Goal: Information Seeking & Learning: Learn about a topic

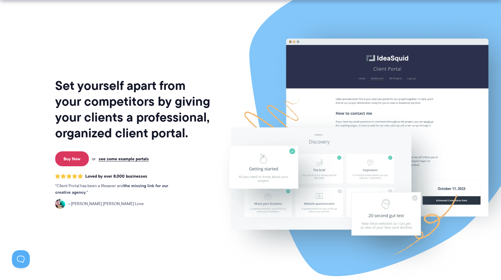
scroll to position [3, 0]
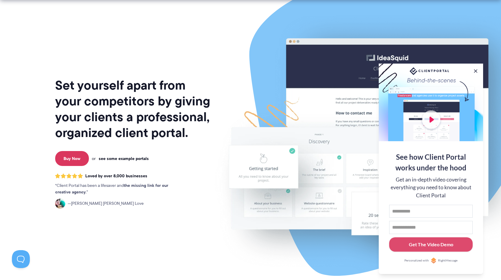
click at [126, 159] on link "see some example portals" at bounding box center [124, 158] width 50 height 5
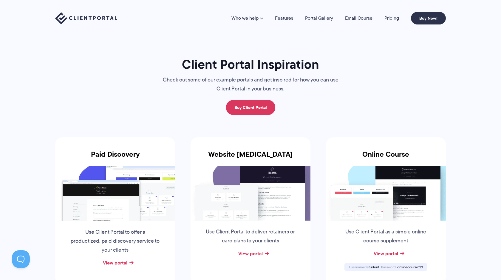
click at [131, 197] on img at bounding box center [115, 192] width 120 height 55
click at [126, 262] on link "View portal" at bounding box center [115, 262] width 24 height 7
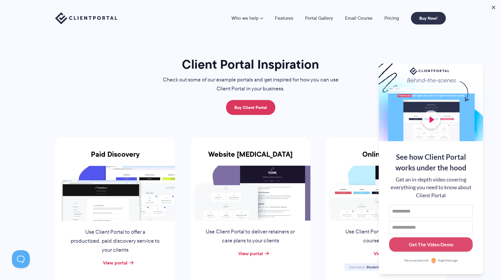
click at [247, 182] on img at bounding box center [251, 192] width 120 height 55
click at [252, 254] on link "View portal" at bounding box center [250, 253] width 24 height 7
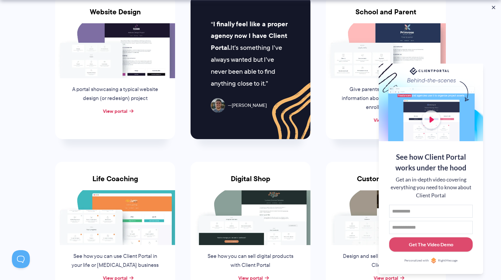
scroll to position [314, 0]
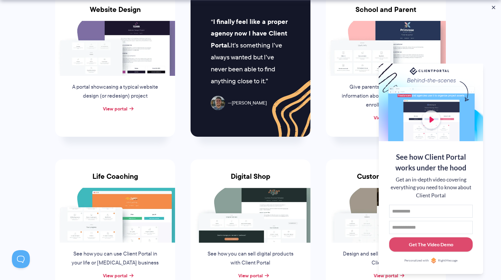
click at [350, 154] on li "Custom Furniture Design and sell custom furniture with Client Portal View portal" at bounding box center [385, 232] width 135 height 169
click at [494, 9] on button at bounding box center [493, 7] width 7 height 7
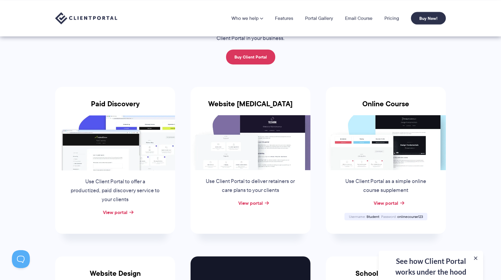
scroll to position [0, 0]
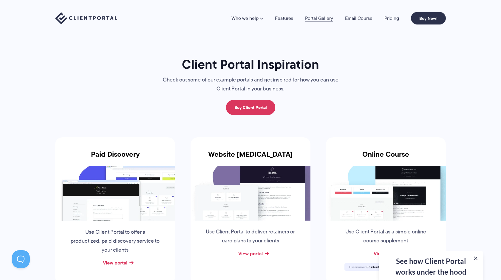
click at [312, 18] on link "Portal Gallery" at bounding box center [319, 18] width 28 height 5
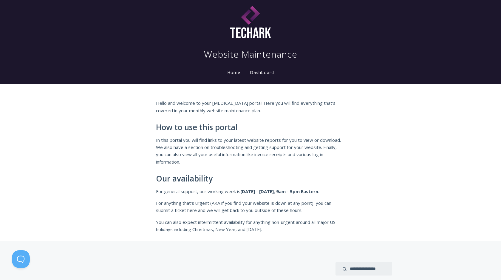
click at [235, 70] on link "Home" at bounding box center [234, 72] width 16 height 6
click at [259, 72] on link "Dashboard" at bounding box center [262, 72] width 27 height 7
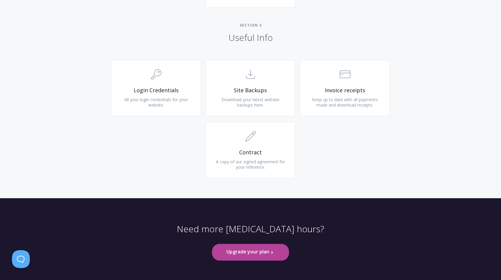
scroll to position [549, 0]
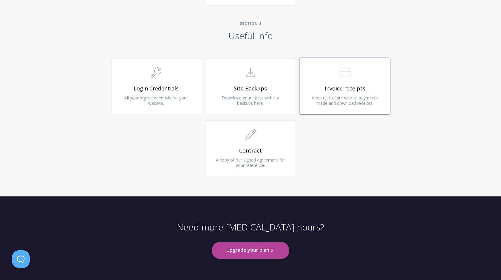
click at [342, 101] on span "Keep up to date with all payments made and download receipts." at bounding box center [345, 100] width 66 height 11
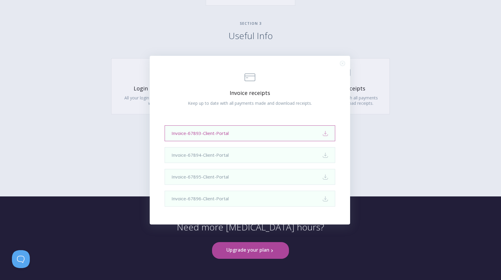
click at [321, 135] on link "Invoice-67893-Client-Portal Download" at bounding box center [250, 133] width 171 height 16
click at [414, 58] on div ".st0{fill:none;stroke:#000000;stroke-width:2;stroke-miterlimit:10;} Financial I…" at bounding box center [250, 140] width 501 height 280
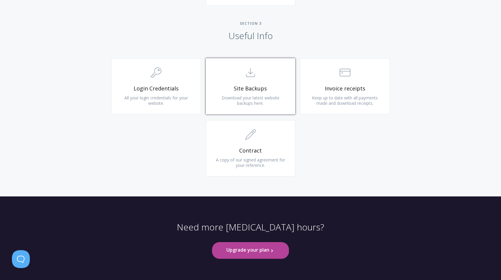
click at [250, 82] on link ".st0{fill:none;stroke:#000000;stroke-width:2;stroke-miterlimit:10;} Untitled-15…" at bounding box center [251, 86] width 90 height 56
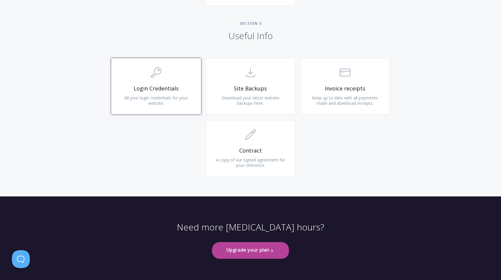
click at [158, 104] on span "All your login credentials for your website." at bounding box center [156, 100] width 64 height 11
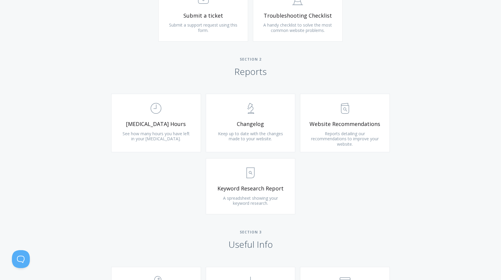
scroll to position [338, 0]
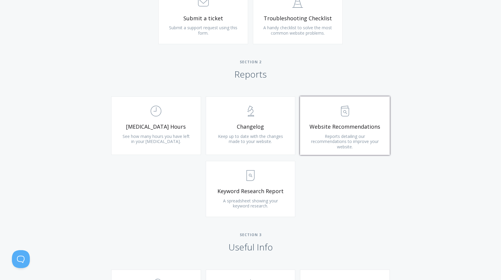
click at [354, 128] on span "Website Recommendations" at bounding box center [344, 126] width 71 height 7
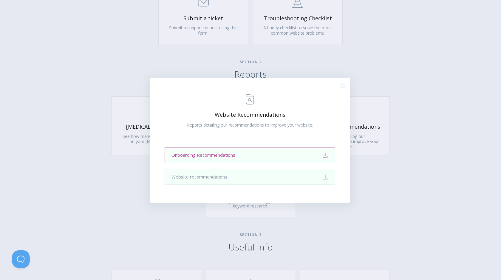
click at [282, 153] on link "Onboarding Recommendations Download" at bounding box center [250, 155] width 171 height 16
click at [372, 78] on div ".st0{fill:none;stroke:#000000;stroke-width:2;stroke-miterlimit:10;} Untitled-13…" at bounding box center [250, 140] width 501 height 280
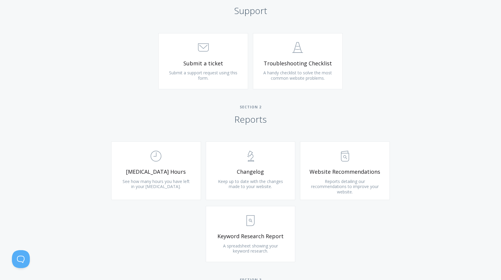
scroll to position [344, 0]
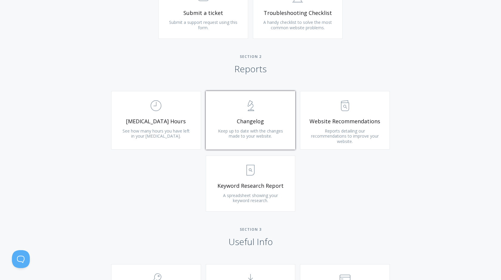
click at [239, 119] on span "Changelog" at bounding box center [250, 121] width 71 height 7
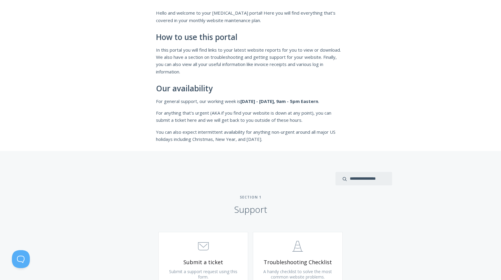
scroll to position [0, 0]
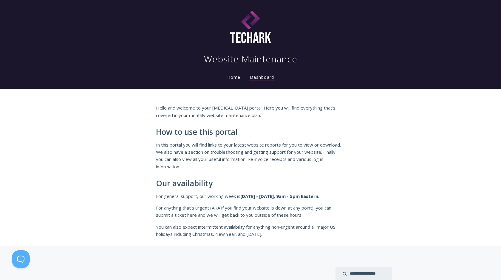
click at [232, 79] on link "Home" at bounding box center [234, 77] width 16 height 6
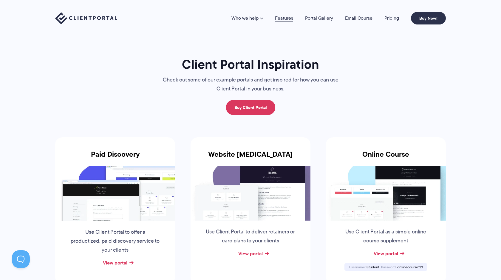
click at [286, 21] on link "Features" at bounding box center [284, 18] width 18 height 5
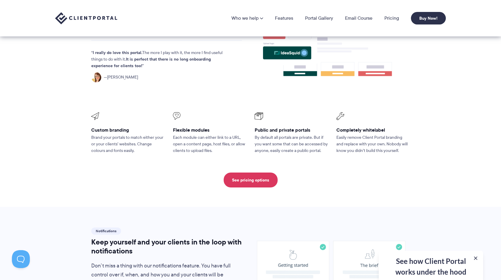
scroll to position [139, 0]
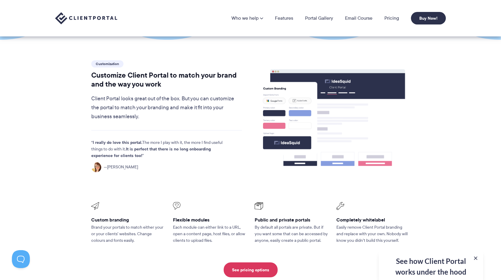
click at [430, 77] on section "Customization Customize Client Portal to match your brand and the way you work …" at bounding box center [250, 168] width 501 height 257
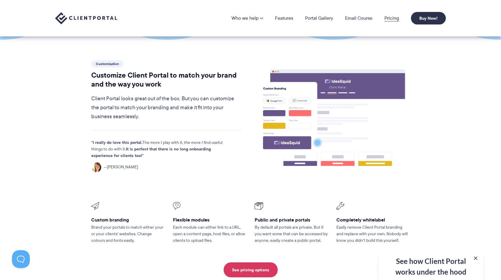
click at [385, 20] on link "Pricing" at bounding box center [391, 18] width 15 height 5
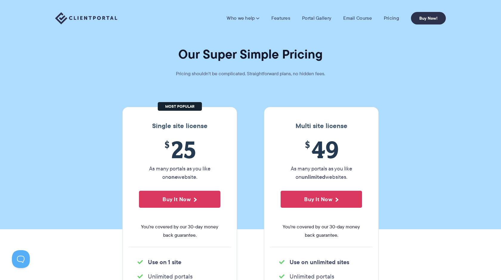
click at [102, 17] on img at bounding box center [86, 18] width 62 height 12
click at [422, 119] on section "Our Super Simple Pricing Pricing shouldn't be complicated. Straightforward plan…" at bounding box center [250, 114] width 501 height 229
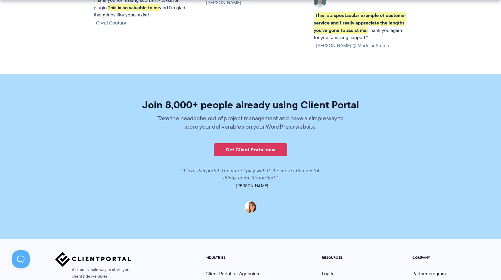
scroll to position [1444, 0]
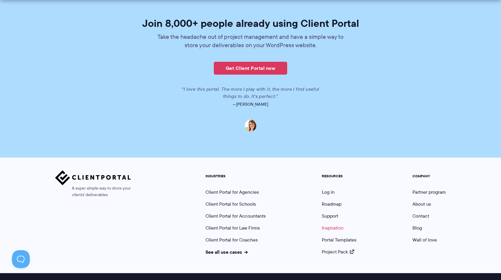
click at [331, 224] on link "Inspiration" at bounding box center [333, 227] width 22 height 7
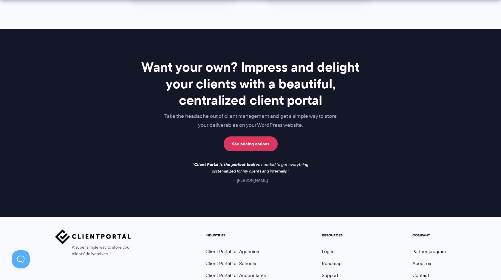
scroll to position [858, 0]
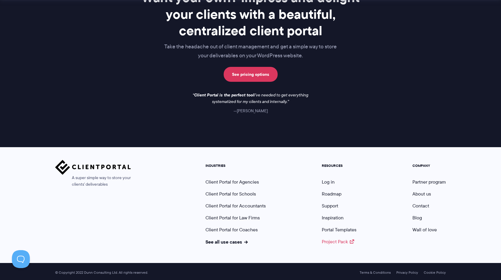
click at [335, 238] on link "Project Pack" at bounding box center [338, 241] width 32 height 7
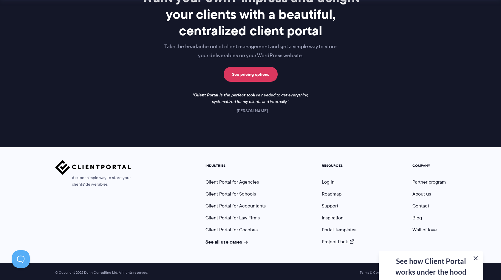
click at [476, 257] on button at bounding box center [475, 257] width 7 height 7
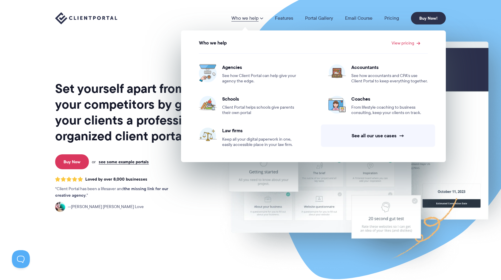
click at [158, 228] on div "Set yourself apart from your competitors by giving your clients a professional,…" at bounding box center [133, 148] width 156 height 286
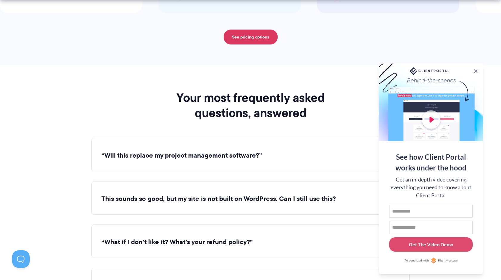
scroll to position [2099, 0]
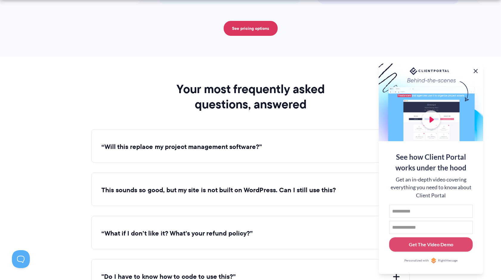
click at [476, 68] on button at bounding box center [475, 70] width 7 height 7
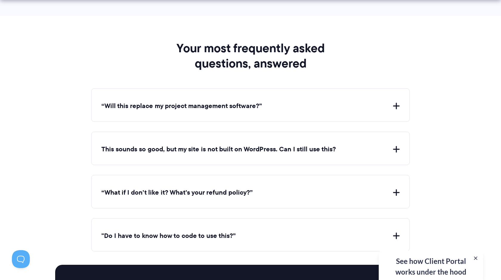
scroll to position [2144, 0]
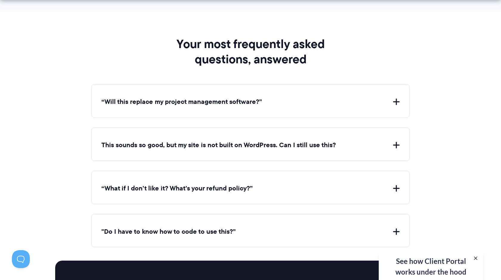
click at [254, 97] on button "“Will this replace my project management software?”" at bounding box center [250, 101] width 298 height 9
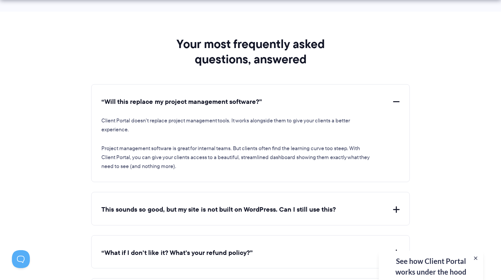
click at [254, 97] on button "“Will this replace my project management software?”" at bounding box center [250, 101] width 298 height 9
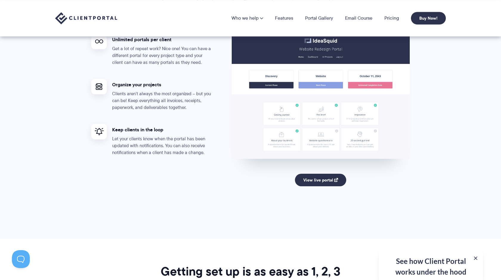
scroll to position [820, 0]
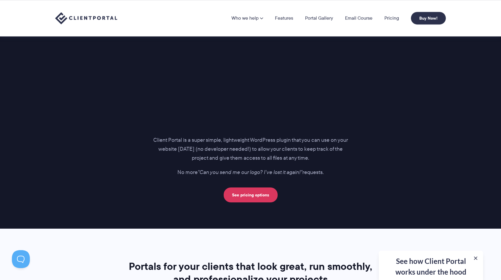
click at [246, 146] on p "Client Portal is a super simple, lightweight WordPress plugin that you can use …" at bounding box center [250, 149] width 195 height 27
click at [245, 151] on p "Client Portal is a super simple, lightweight WordPress plugin that you can use …" at bounding box center [250, 149] width 195 height 27
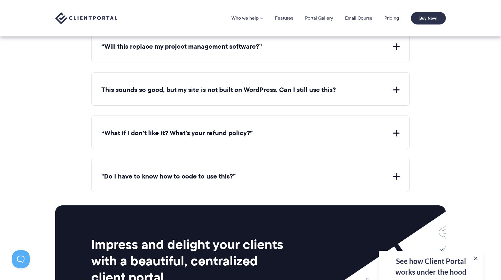
scroll to position [2187, 0]
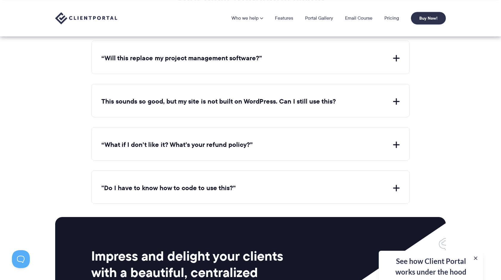
click at [253, 80] on div "“Will this replace my project management software?” Client Portal doesn't repla…" at bounding box center [250, 122] width 318 height 163
click at [244, 97] on button "This sounds so good, but my site is not built on WordPress. Can I still use thi…" at bounding box center [250, 101] width 298 height 9
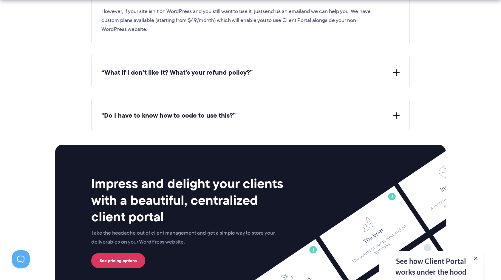
scroll to position [2358, 0]
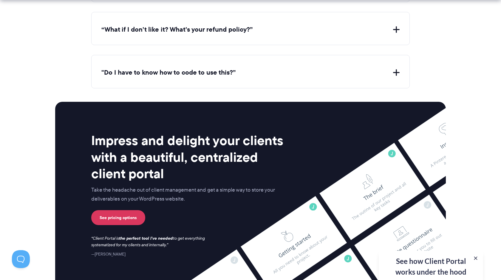
click at [256, 72] on button ""Do I have to know how to code to use this?”" at bounding box center [250, 72] width 298 height 9
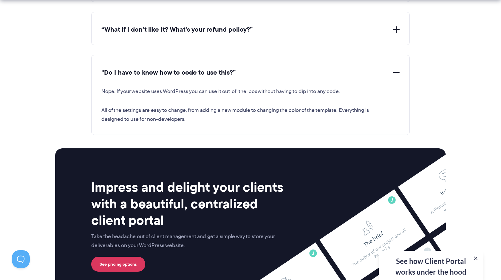
click at [256, 72] on button ""Do I have to know how to code to use this?”" at bounding box center [250, 72] width 298 height 9
